Goal: Task Accomplishment & Management: Manage account settings

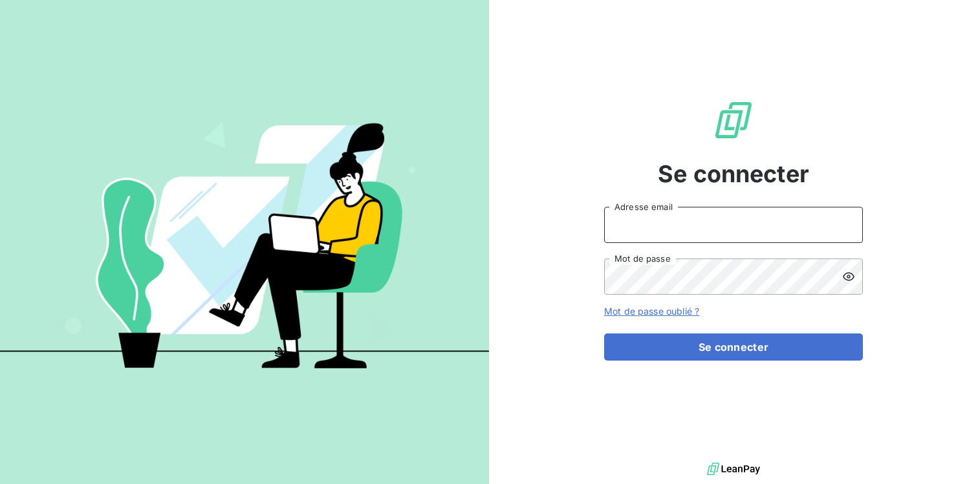
click at [648, 220] on input "Adresse email" at bounding box center [733, 225] width 259 height 36
type input "[DOMAIN_NAME][EMAIL_ADDRESS][DOMAIN_NAME]"
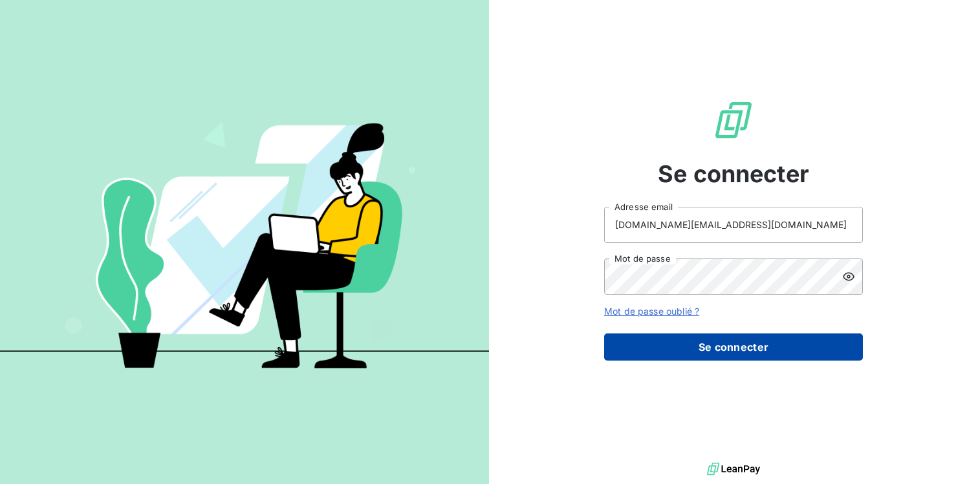
click at [725, 344] on button "Se connecter" at bounding box center [733, 347] width 259 height 27
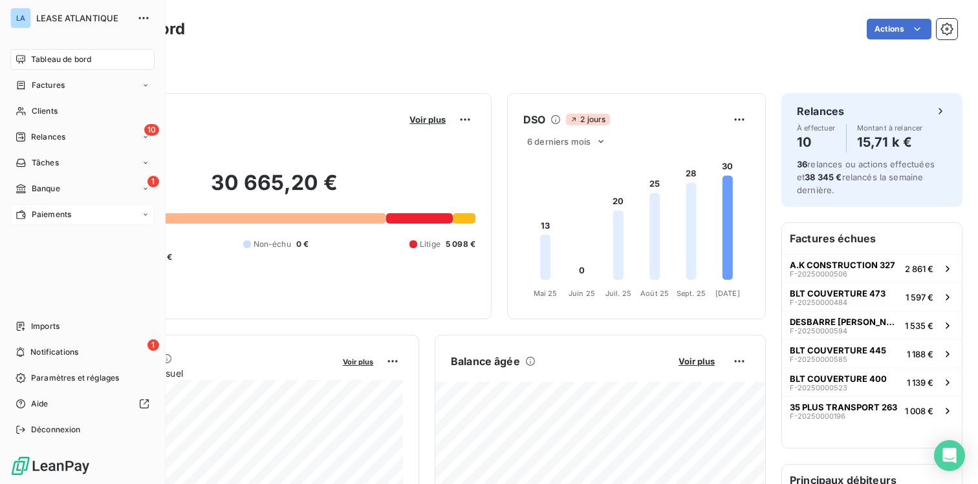
click at [50, 209] on span "Paiements" at bounding box center [51, 215] width 39 height 12
